Goal: Information Seeking & Learning: Learn about a topic

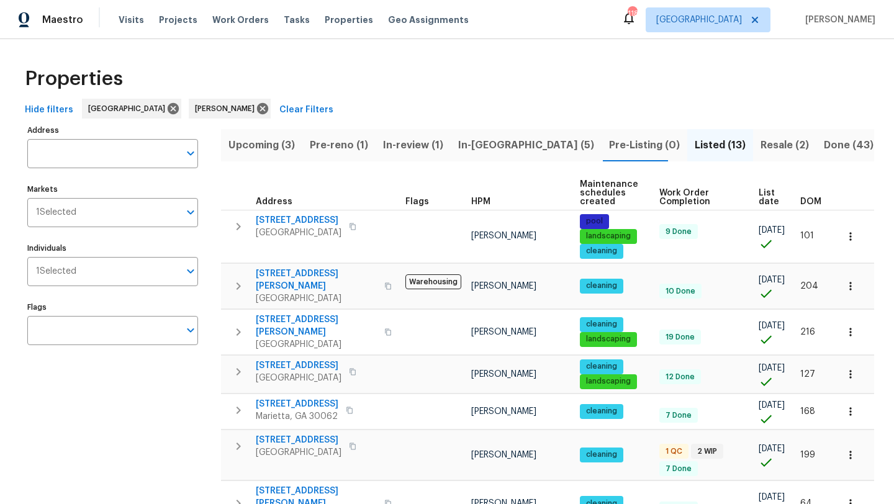
click at [361, 147] on span "Pre-reno (1)" at bounding box center [339, 145] width 58 height 17
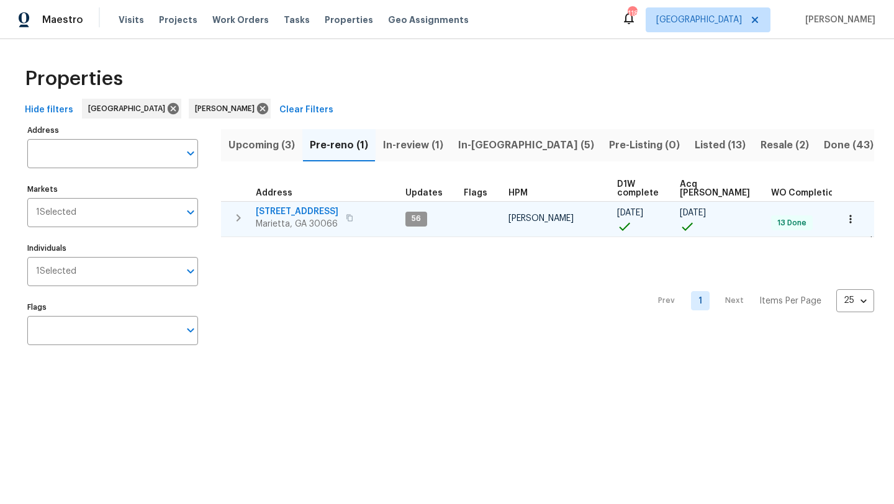
scroll to position [0, 25]
click at [304, 214] on span "692 Suholden Cir" at bounding box center [297, 211] width 83 height 12
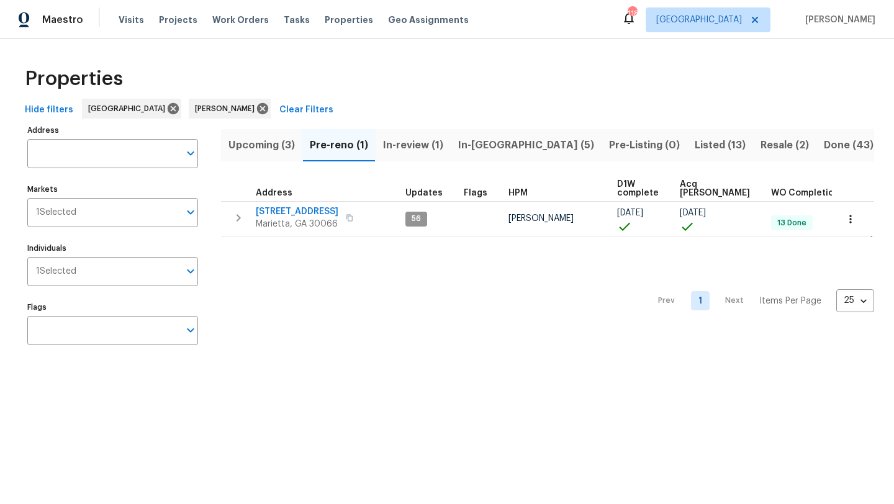
click at [430, 146] on span "In-review (1)" at bounding box center [413, 145] width 60 height 17
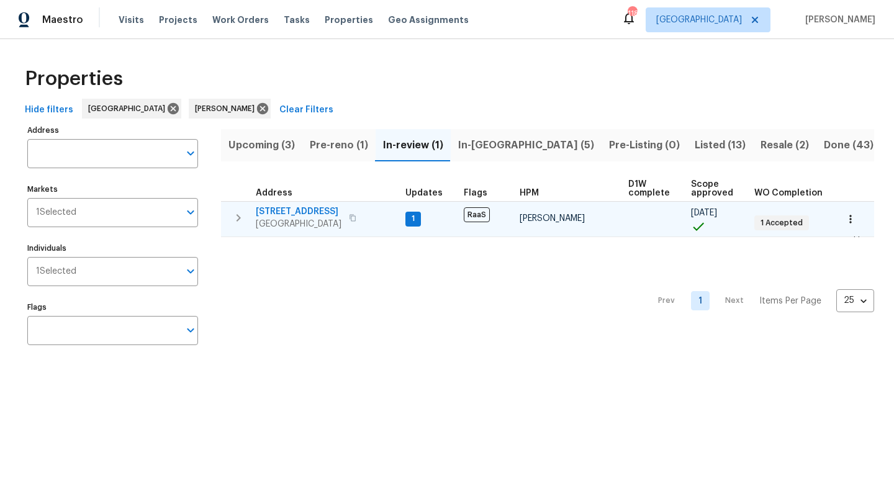
click at [325, 212] on span "5160 Legendary Ln" at bounding box center [299, 211] width 86 height 12
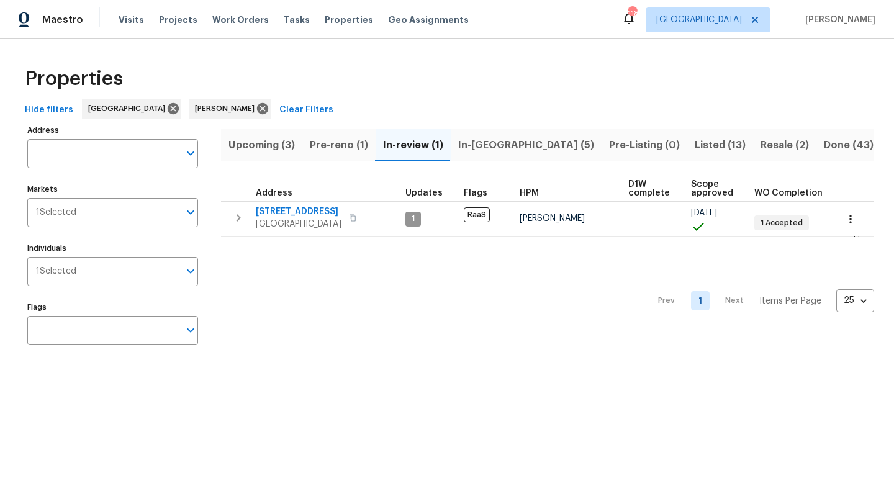
click at [327, 148] on span "Pre-reno (1)" at bounding box center [339, 145] width 58 height 17
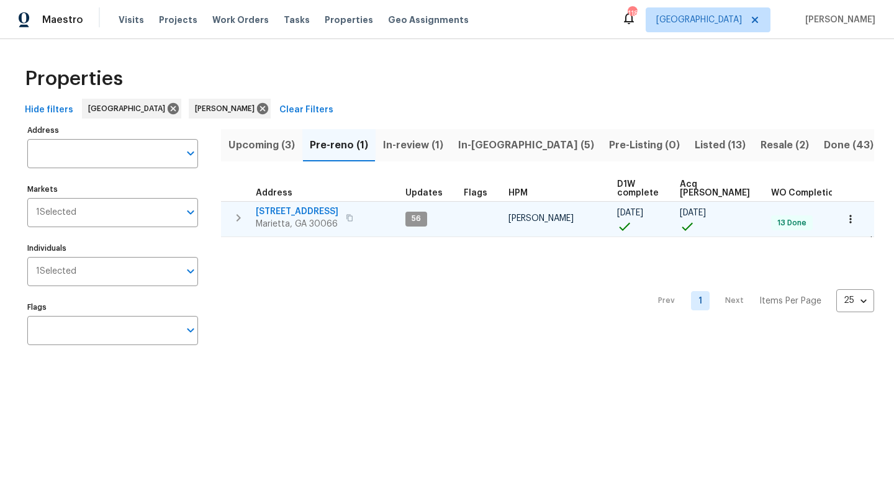
scroll to position [0, 25]
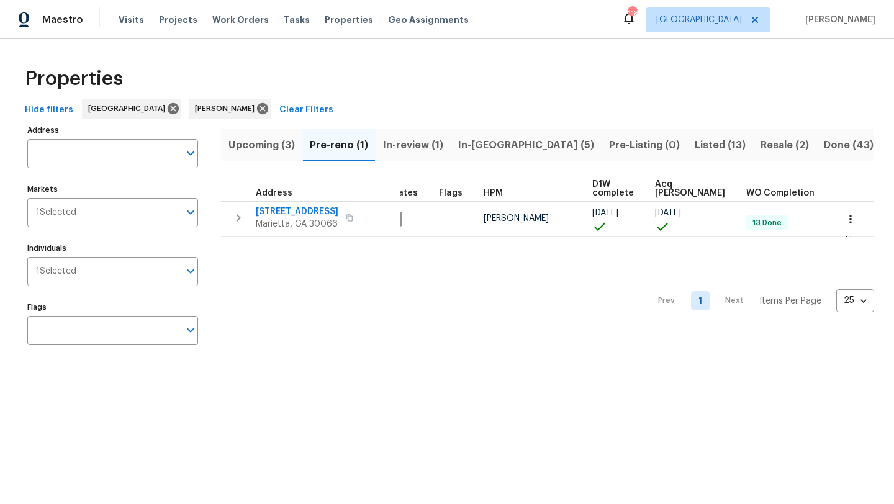
click at [500, 145] on span "In-reno (5)" at bounding box center [526, 145] width 136 height 17
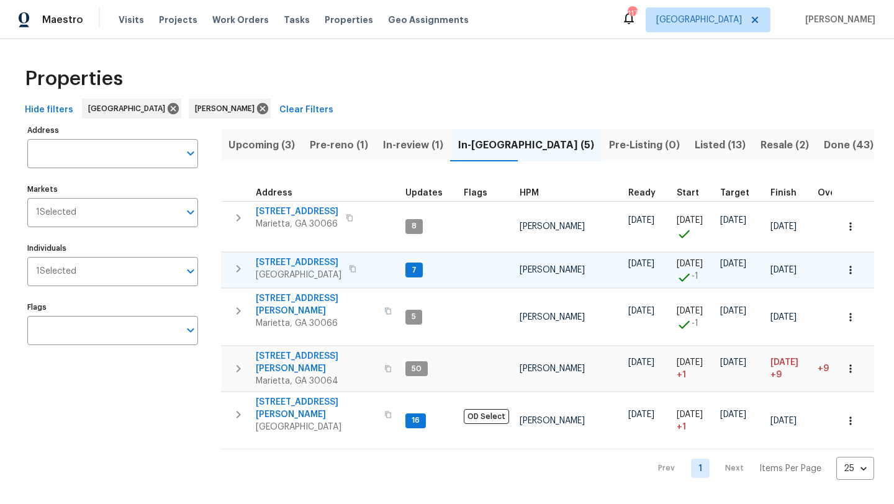
click at [316, 259] on span "503 Rendezvous Rd" at bounding box center [299, 262] width 86 height 12
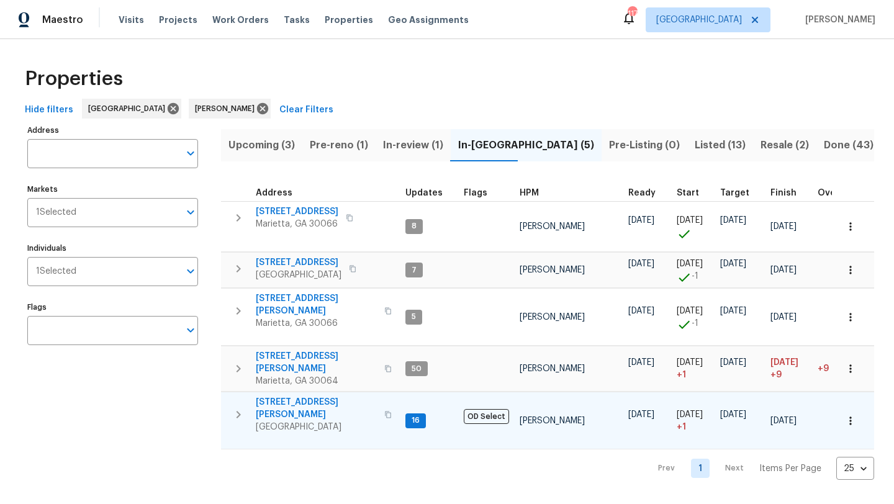
click at [286, 396] on span "314 Jackson St" at bounding box center [316, 408] width 121 height 25
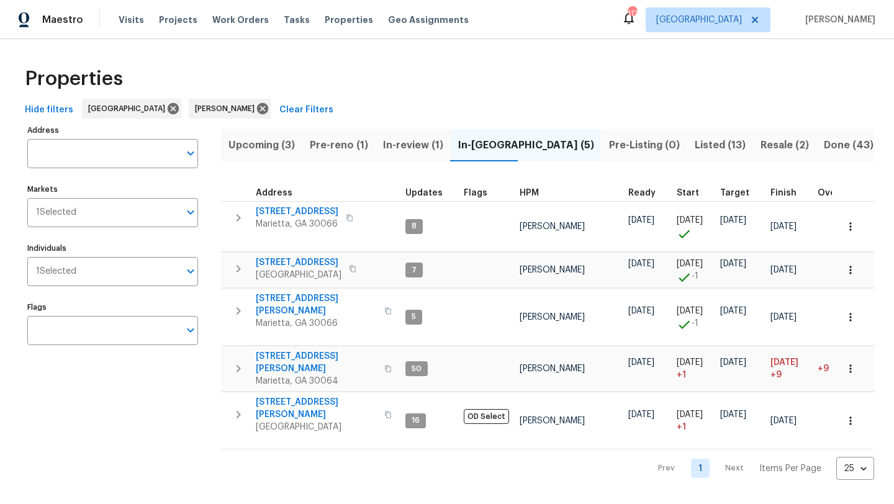
click at [403, 145] on span "In-review (1)" at bounding box center [413, 145] width 60 height 17
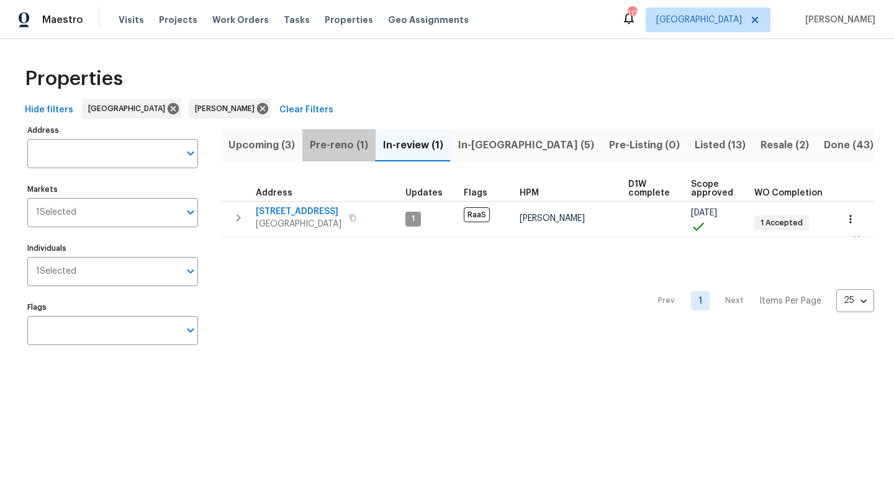
click at [353, 148] on span "Pre-reno (1)" at bounding box center [339, 145] width 58 height 17
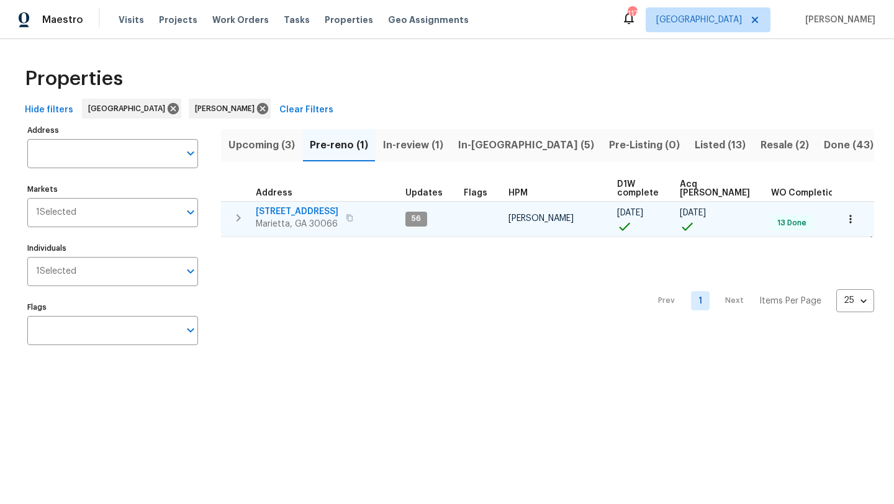
click at [315, 209] on span "692 Suholden Cir" at bounding box center [297, 211] width 83 height 12
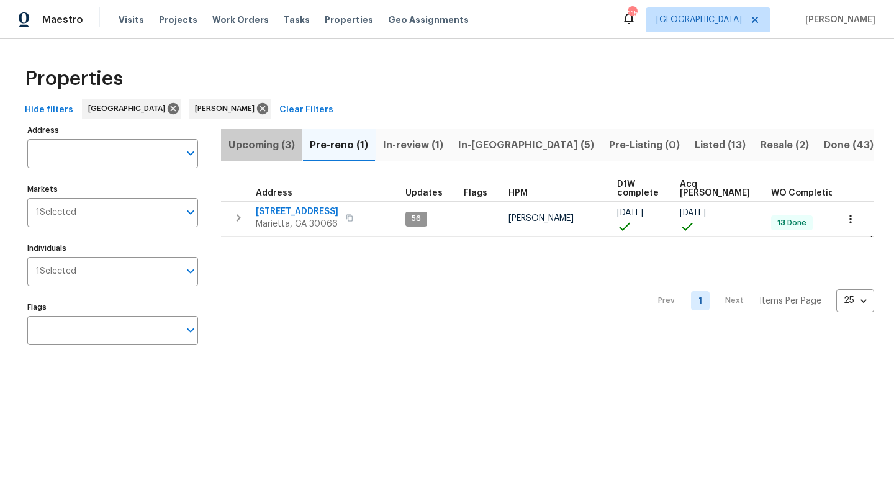
click at [255, 145] on span "Upcoming (3)" at bounding box center [261, 145] width 66 height 17
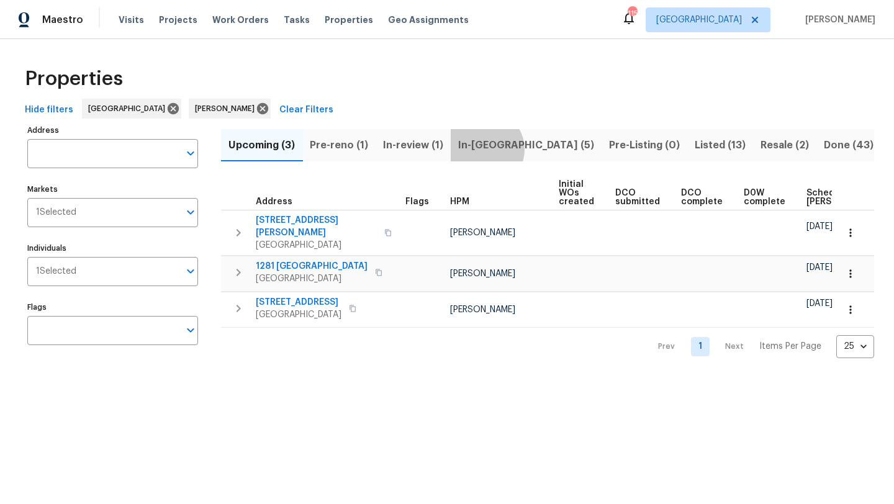
click at [483, 149] on span "In-reno (5)" at bounding box center [526, 145] width 136 height 17
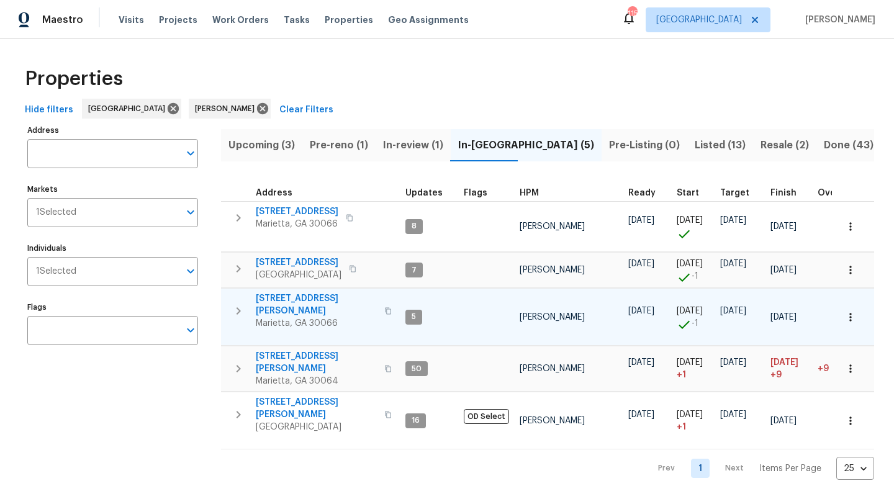
click at [282, 298] on span "4108 Christacy Way" at bounding box center [316, 304] width 121 height 25
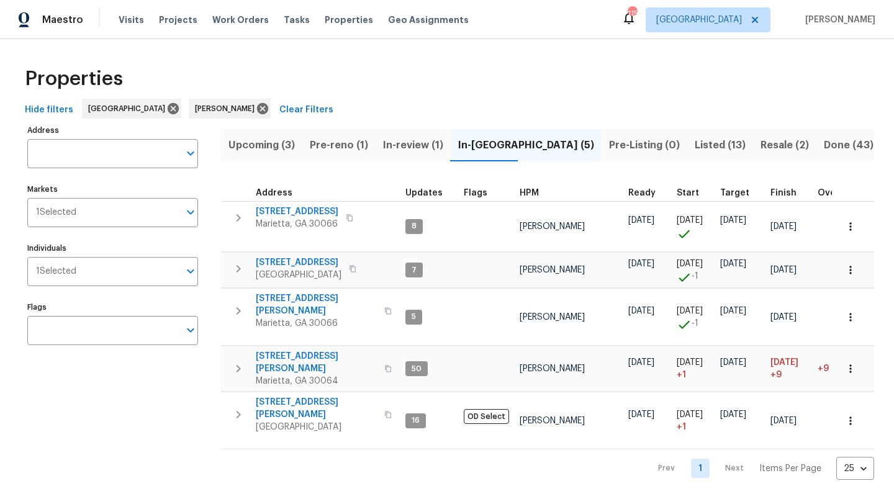
click at [327, 143] on span "Pre-reno (1)" at bounding box center [339, 145] width 58 height 17
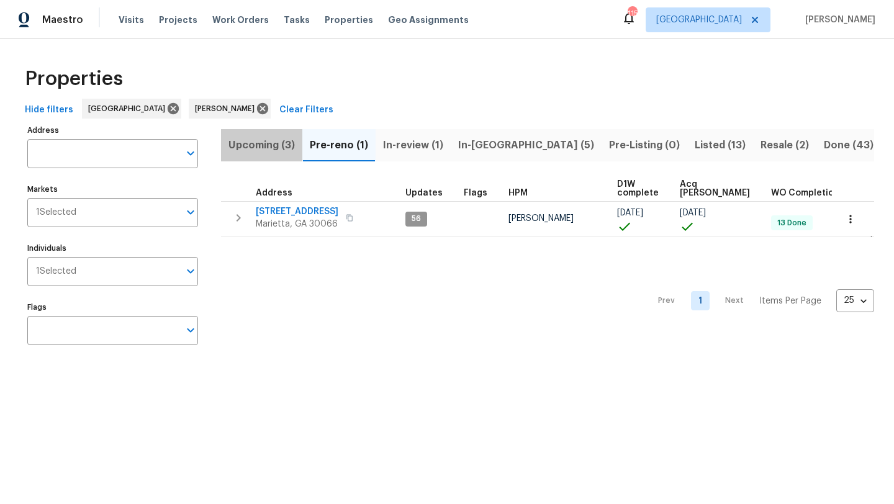
click at [269, 146] on span "Upcoming (3)" at bounding box center [261, 145] width 66 height 17
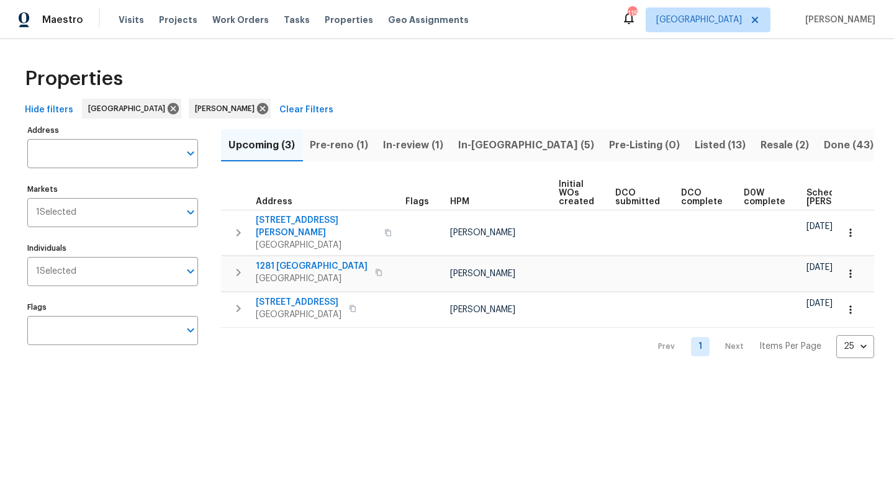
click at [487, 141] on span "In-reno (5)" at bounding box center [526, 145] width 136 height 17
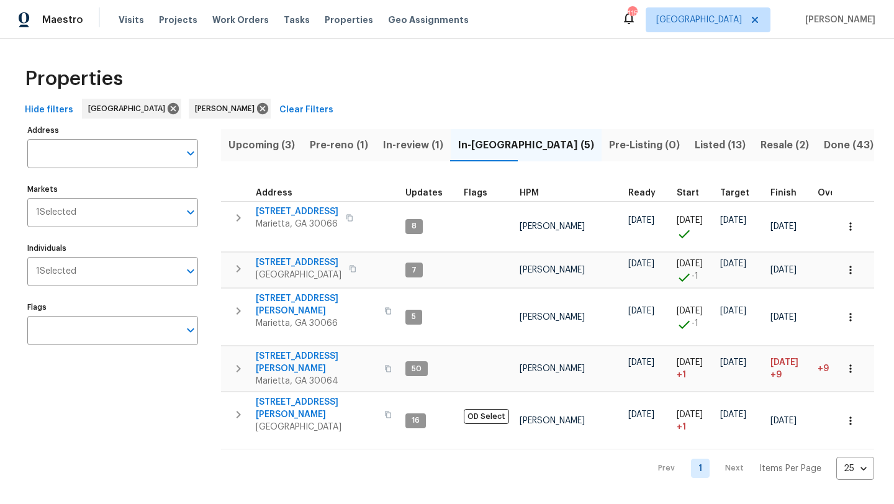
click at [369, 78] on div "Properties" at bounding box center [447, 79] width 854 height 40
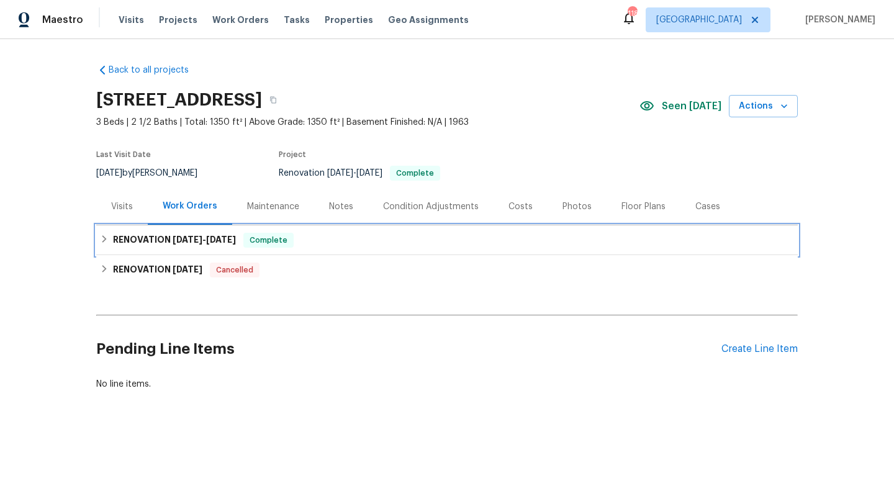
click at [312, 241] on div "RENOVATION 8/4/25 - 9/15/25 Complete" at bounding box center [447, 240] width 694 height 15
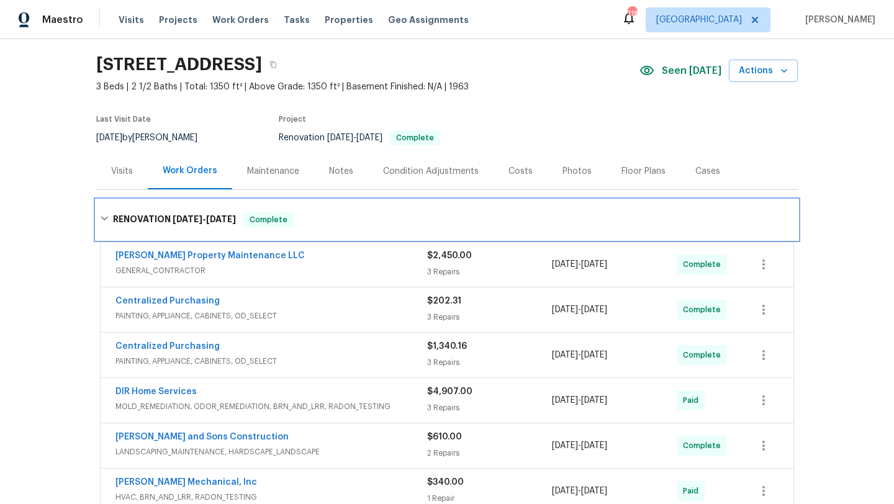
scroll to position [34, 0]
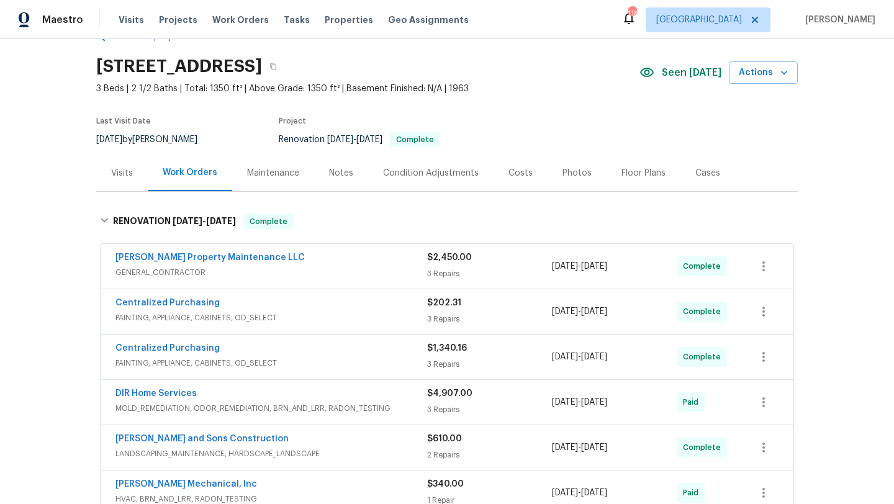
click at [114, 177] on div "Visits" at bounding box center [122, 173] width 22 height 12
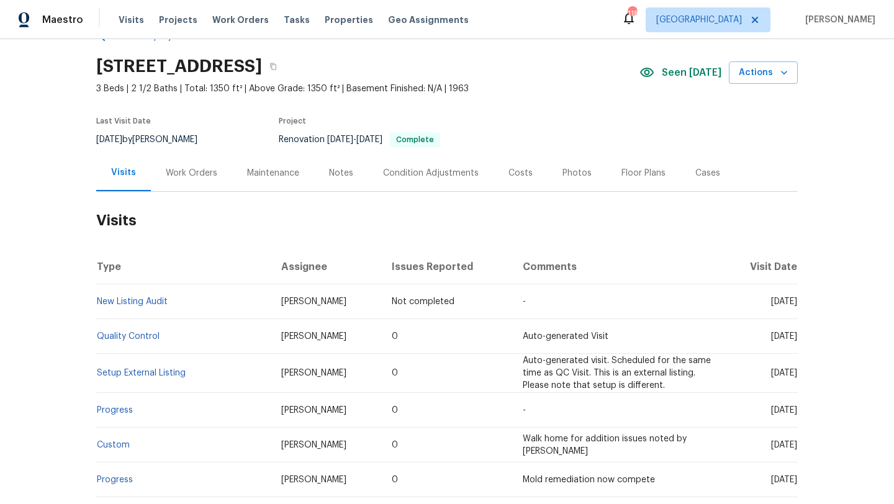
click at [197, 179] on div "Work Orders" at bounding box center [191, 173] width 81 height 37
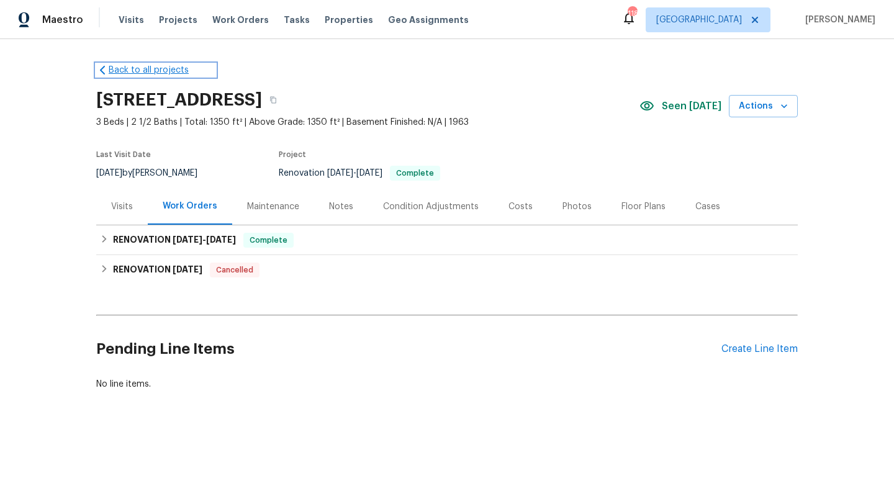
click at [114, 71] on link "Back to all projects" at bounding box center [155, 70] width 119 height 12
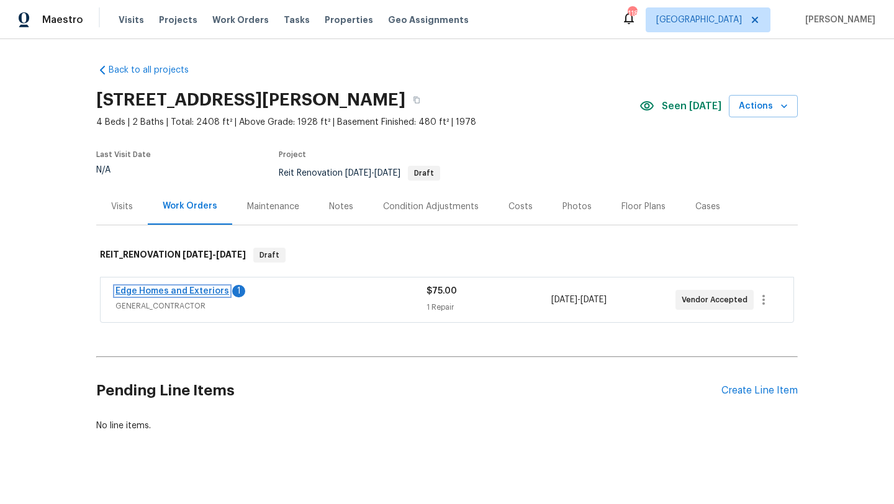
click at [182, 289] on link "Edge Homes and Exteriors" at bounding box center [172, 291] width 114 height 9
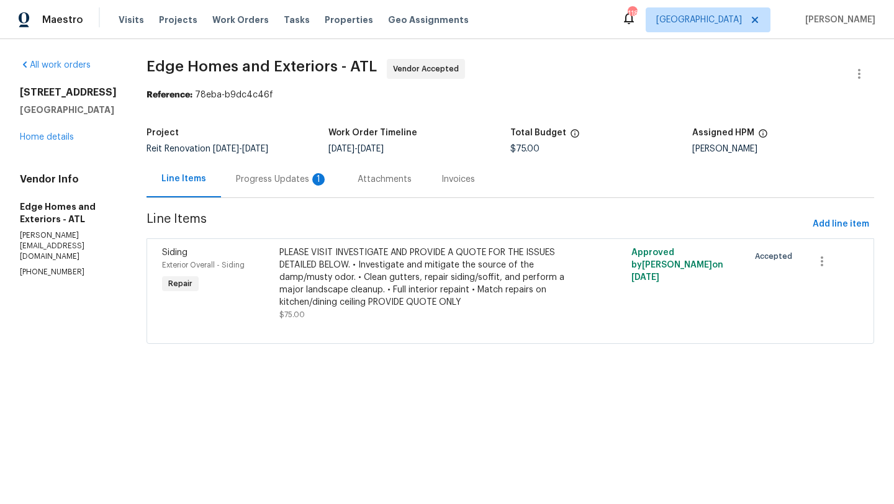
click at [272, 189] on div "Progress Updates 1" at bounding box center [282, 179] width 122 height 37
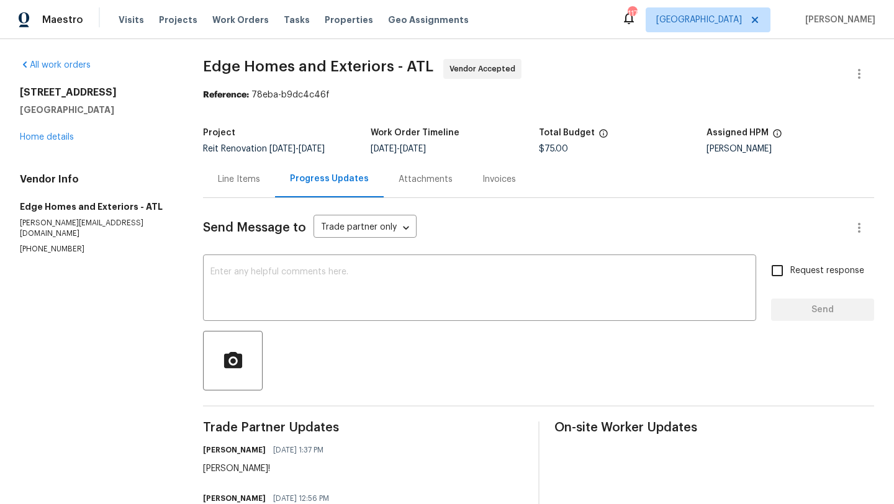
click at [259, 185] on div "Line Items" at bounding box center [239, 179] width 42 height 12
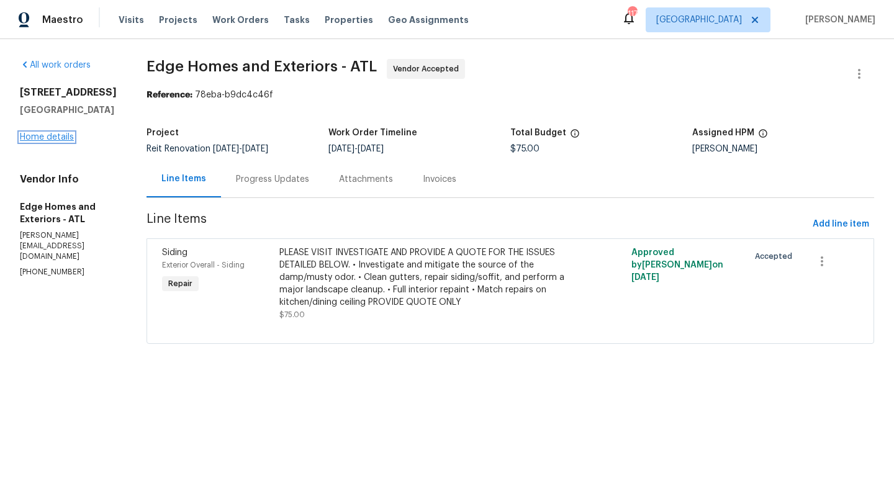
click at [45, 142] on link "Home details" at bounding box center [47, 137] width 54 height 9
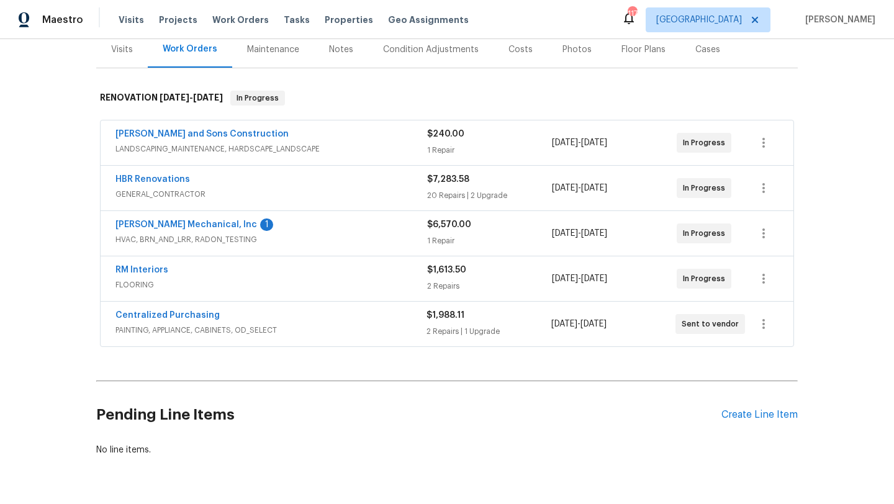
scroll to position [160, 0]
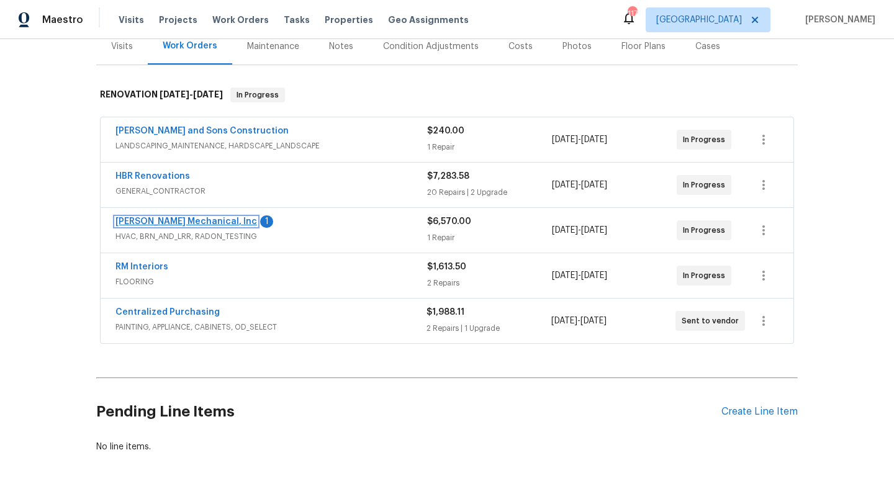
click at [199, 222] on link "JH Martin Mechanical, Inc" at bounding box center [186, 221] width 142 height 9
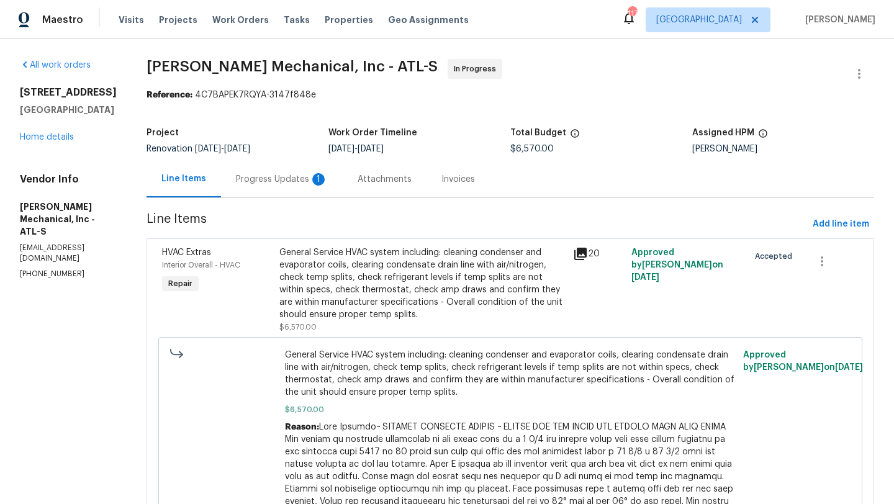
click at [302, 174] on div "Progress Updates 1" at bounding box center [282, 179] width 92 height 12
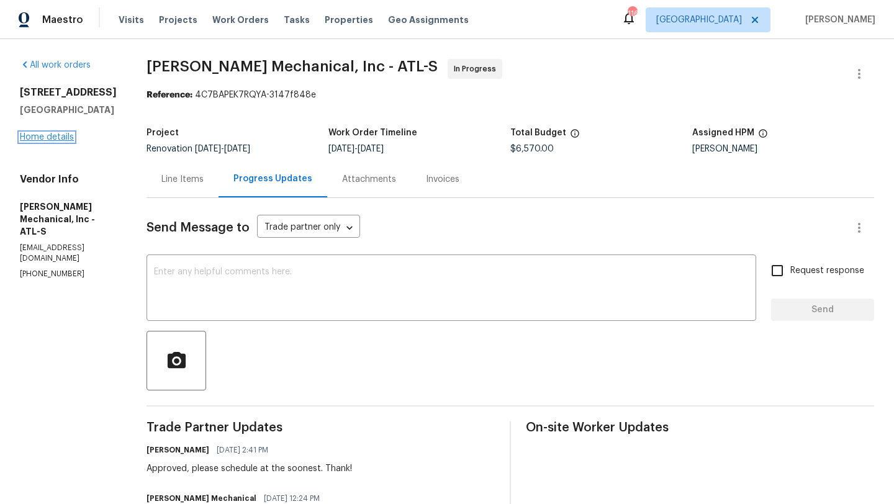
click at [60, 139] on link "Home details" at bounding box center [47, 137] width 54 height 9
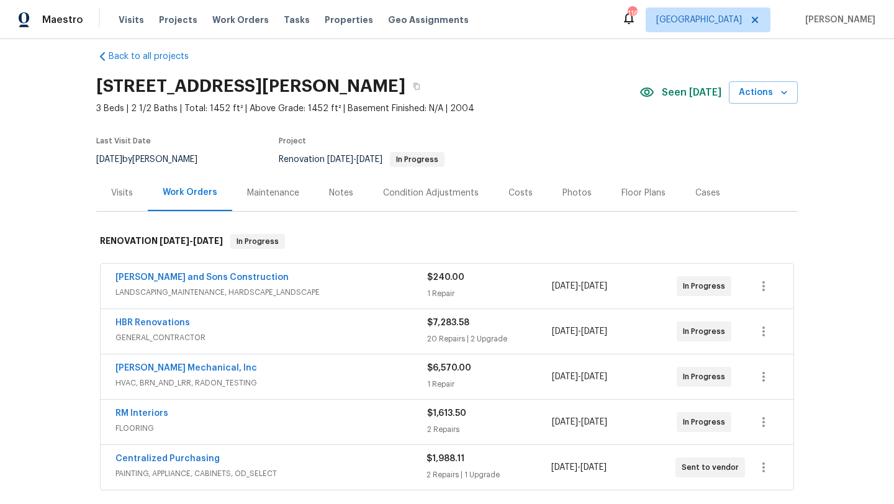
scroll to position [17, 0]
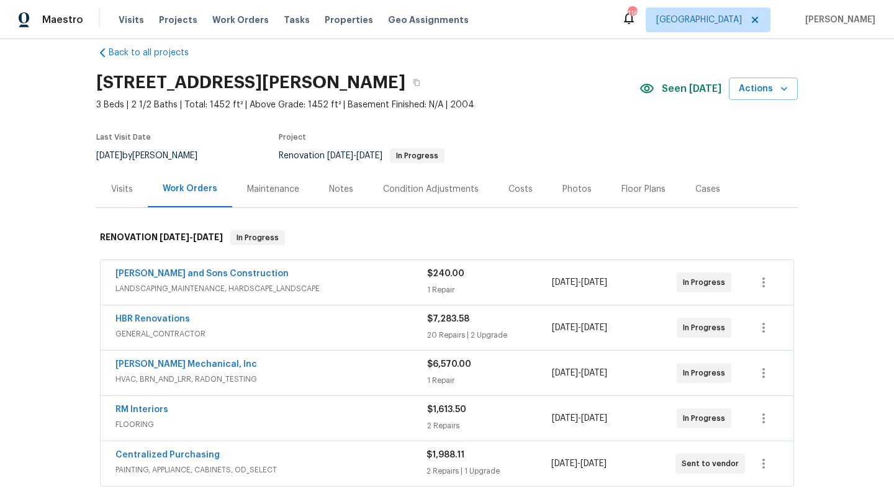
click at [129, 197] on div "Visits" at bounding box center [122, 189] width 52 height 37
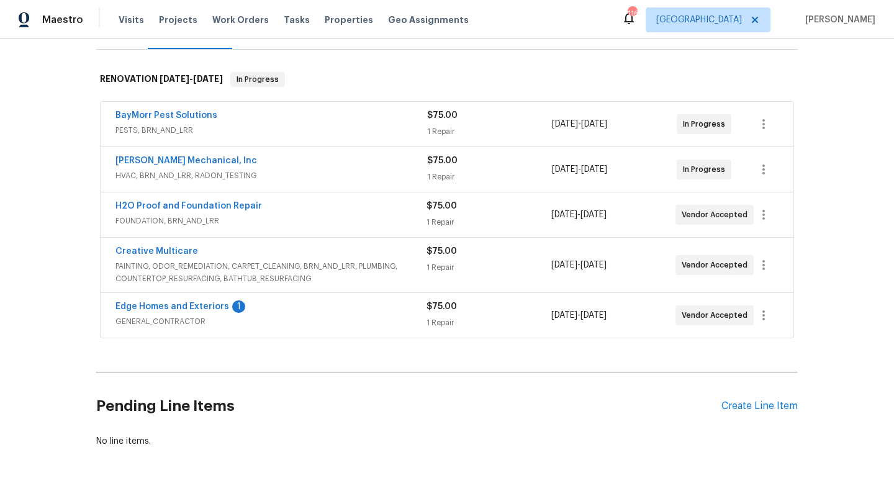
scroll to position [204, 0]
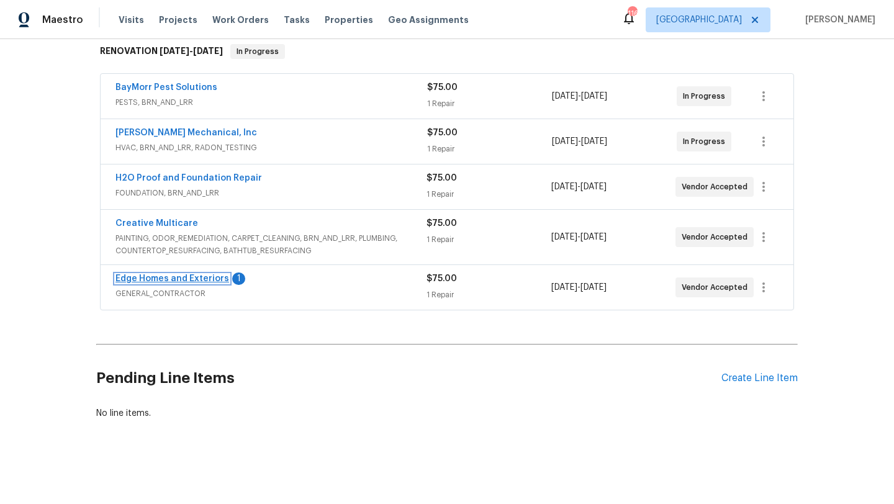
click at [206, 280] on link "Edge Homes and Exteriors" at bounding box center [172, 278] width 114 height 9
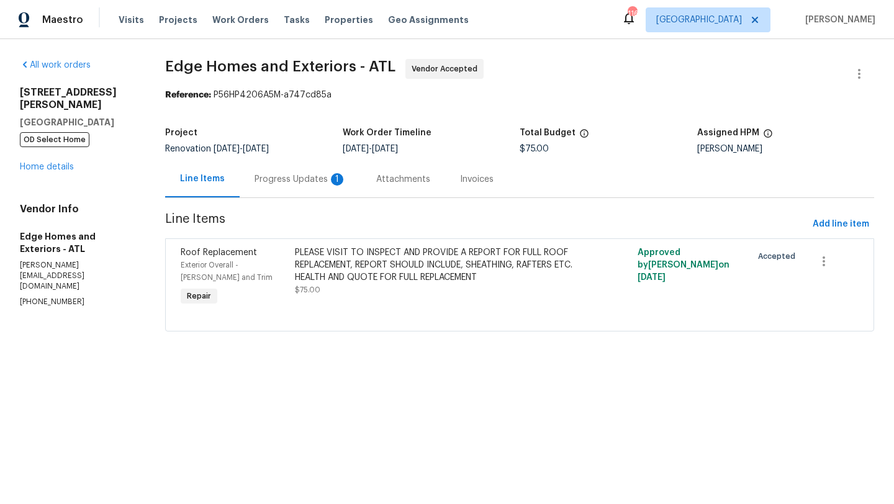
click at [297, 180] on div "Progress Updates 1" at bounding box center [301, 179] width 92 height 12
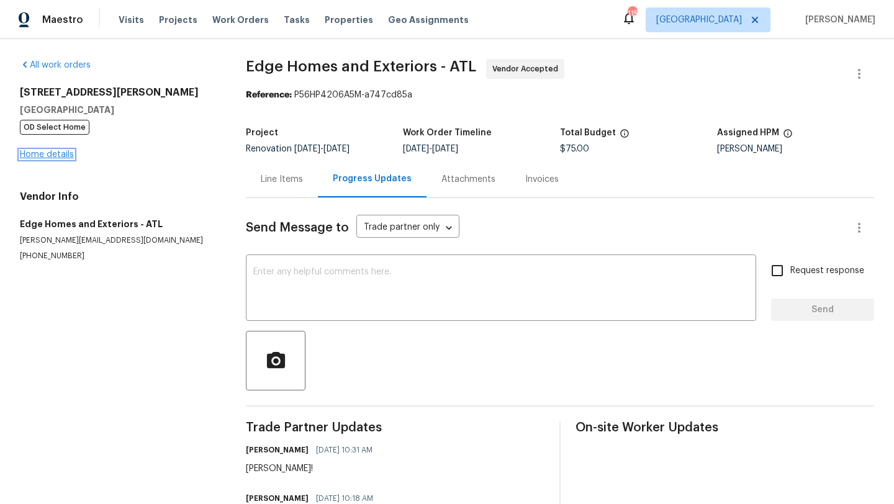
click at [67, 158] on link "Home details" at bounding box center [47, 154] width 54 height 9
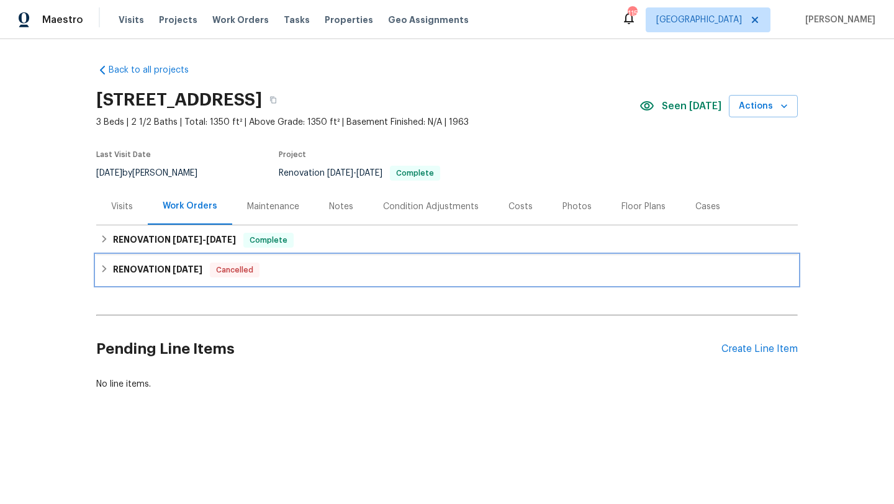
click at [296, 269] on div "RENOVATION [DATE] Cancelled" at bounding box center [447, 270] width 694 height 15
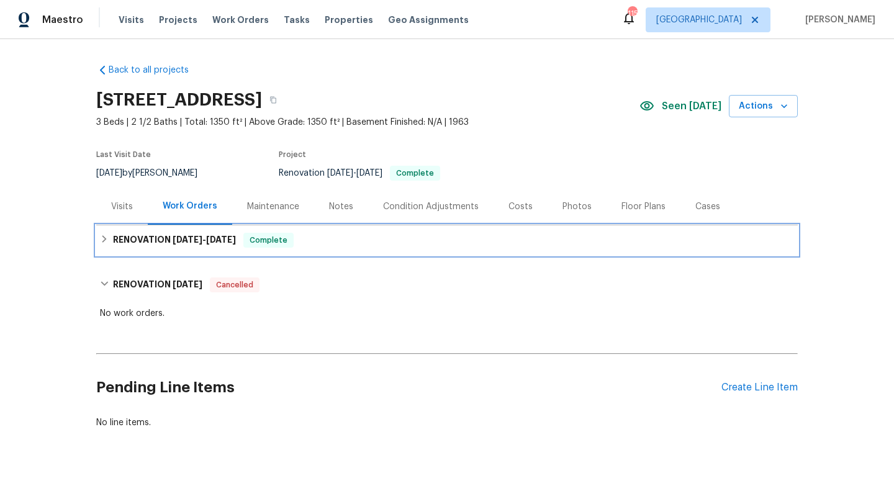
click at [313, 231] on div "RENOVATION [DATE] - [DATE] Complete" at bounding box center [446, 240] width 701 height 30
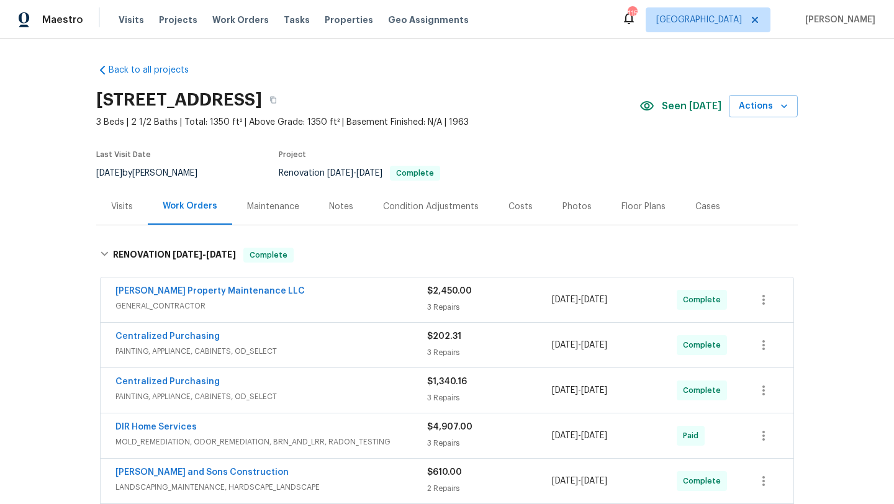
click at [574, 214] on div "Photos" at bounding box center [577, 206] width 59 height 37
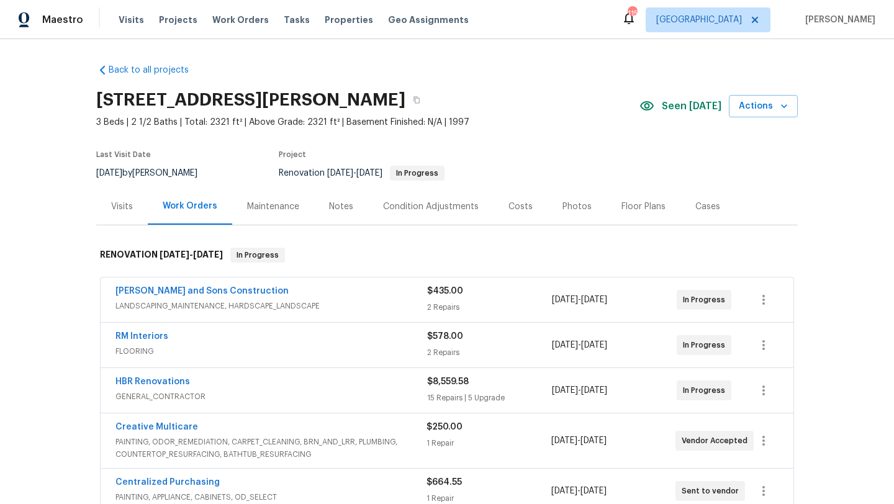
click at [339, 206] on div "Notes" at bounding box center [341, 207] width 24 height 12
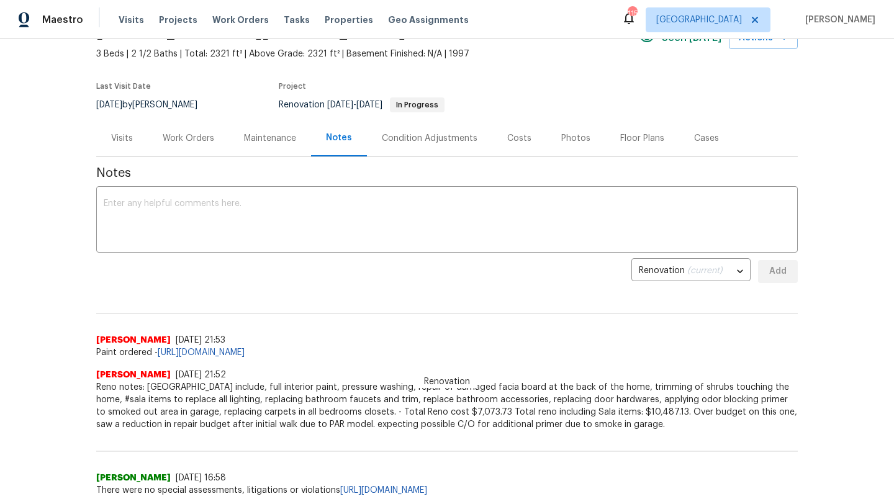
scroll to position [69, 0]
click at [518, 137] on div "Costs" at bounding box center [519, 138] width 24 height 12
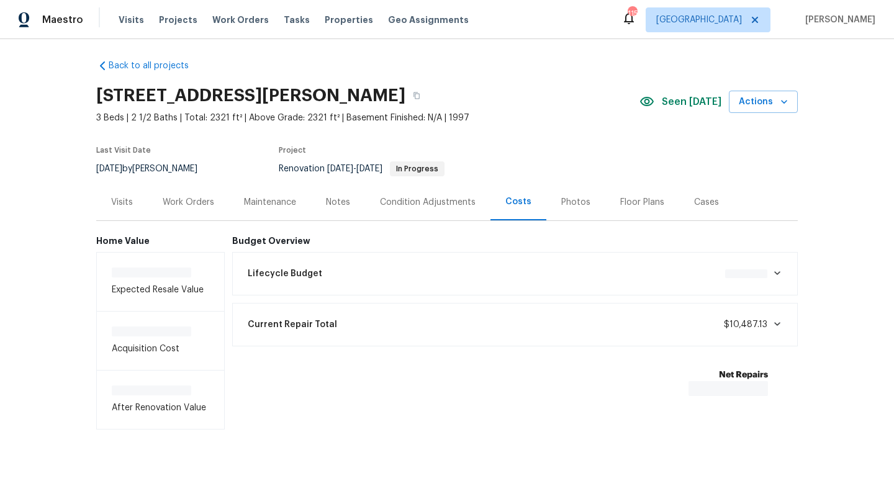
scroll to position [7, 0]
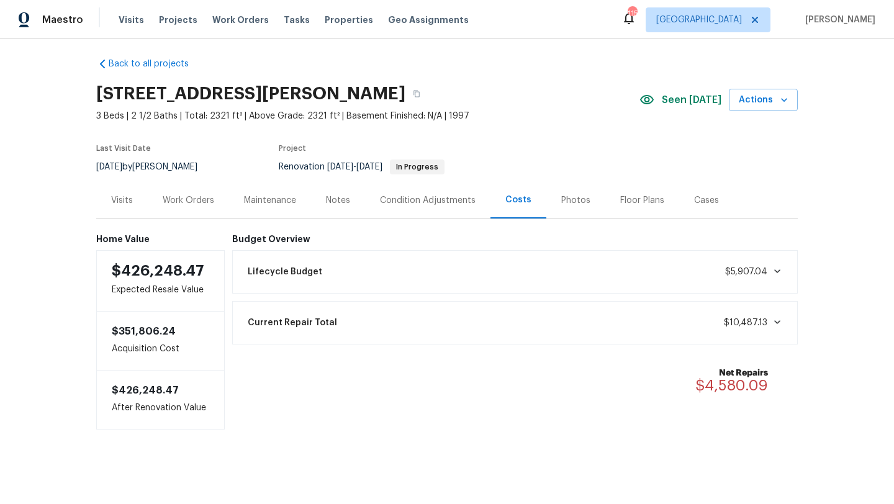
click at [132, 198] on div "Visits" at bounding box center [122, 200] width 22 height 12
